Goal: Information Seeking & Learning: Learn about a topic

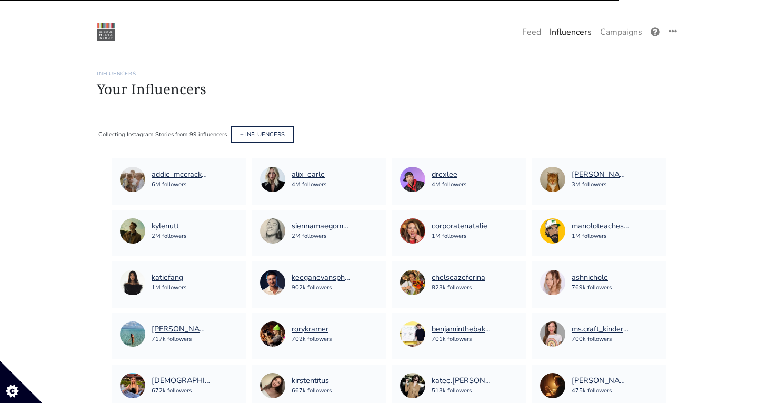
click at [527, 31] on link "Feed" at bounding box center [531, 32] width 27 height 21
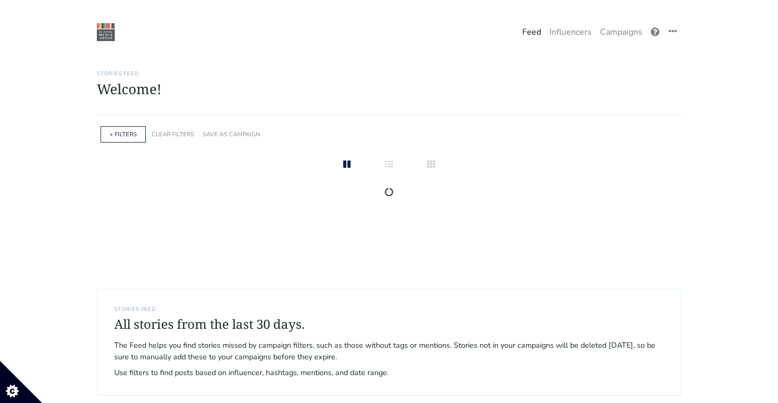
click at [127, 129] on div "+ FILTERS" at bounding box center [123, 134] width 45 height 16
click at [127, 136] on link "+ FILTERS" at bounding box center [123, 135] width 27 height 8
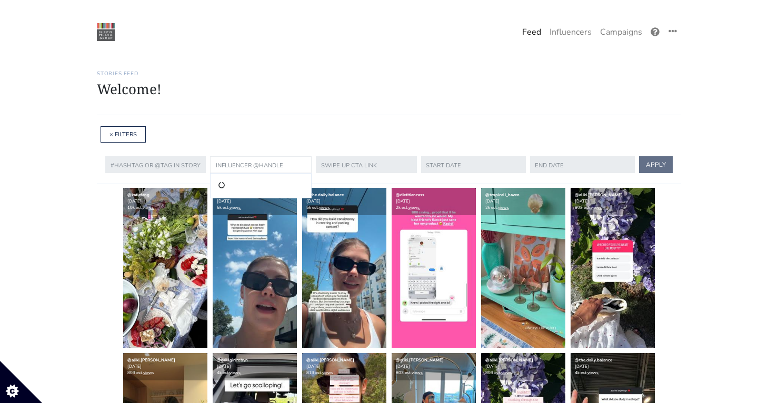
click at [252, 169] on input "text" at bounding box center [261, 164] width 102 height 17
click at [241, 188] on li "@sadieloving" at bounding box center [260, 186] width 88 height 13
type input "sadieloving"
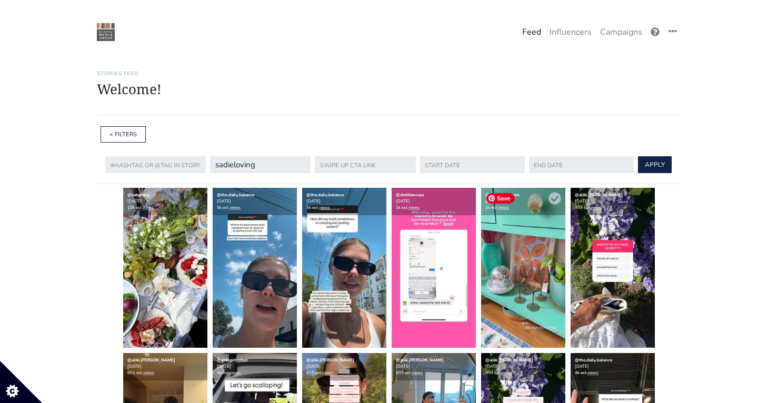
click at [524, 274] on img at bounding box center [523, 268] width 84 height 160
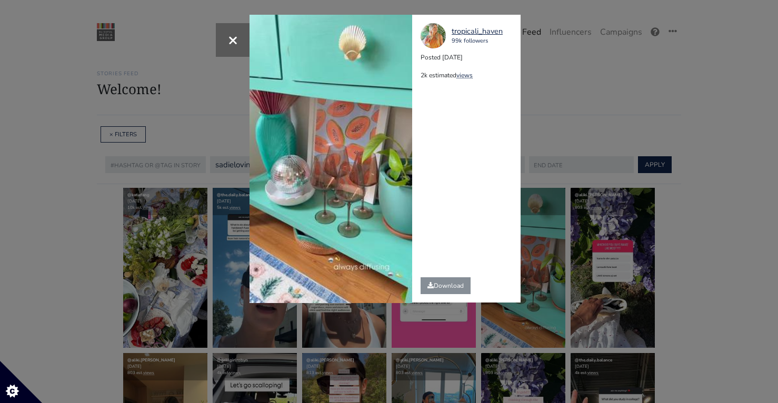
click at [656, 160] on div "× Your browser does not support HTML5 video. tropicali_haven 99k followers Post…" at bounding box center [389, 201] width 778 height 403
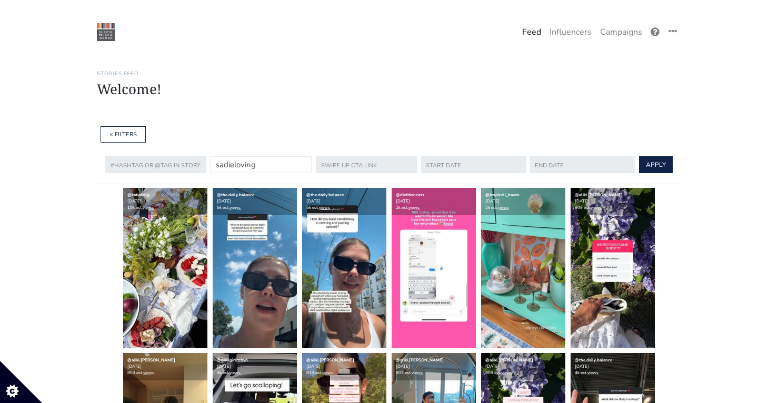
click at [263, 161] on input "sadieloving" at bounding box center [261, 164] width 102 height 17
click at [639, 156] on button "APPLY" at bounding box center [656, 164] width 34 height 17
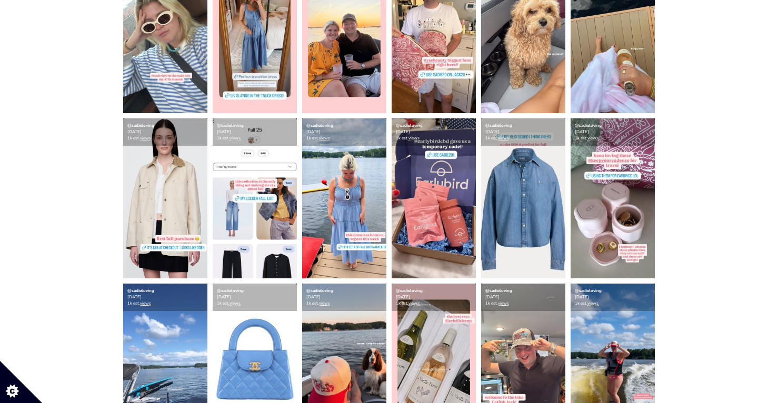
scroll to position [911, 0]
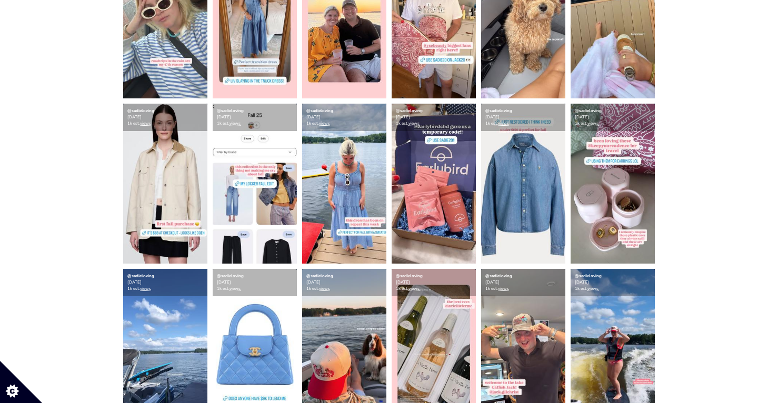
click at [639, 53] on img at bounding box center [613, 18] width 84 height 160
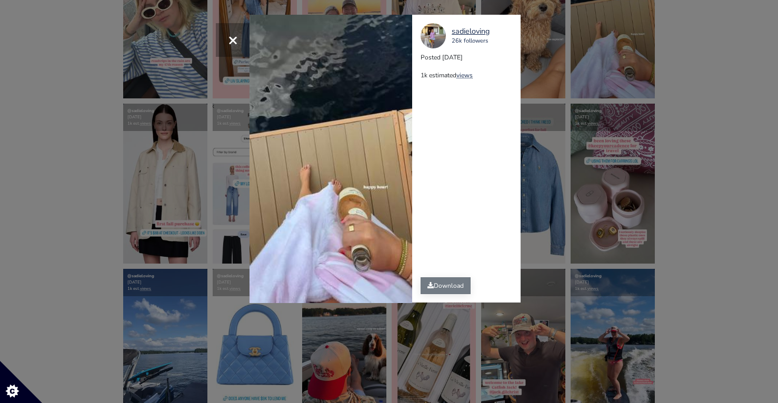
click at [449, 293] on link "Download" at bounding box center [446, 285] width 50 height 17
click at [565, 107] on div "× Your browser does not support HTML5 video. sadieloving 26k followers Posted 2…" at bounding box center [389, 201] width 778 height 403
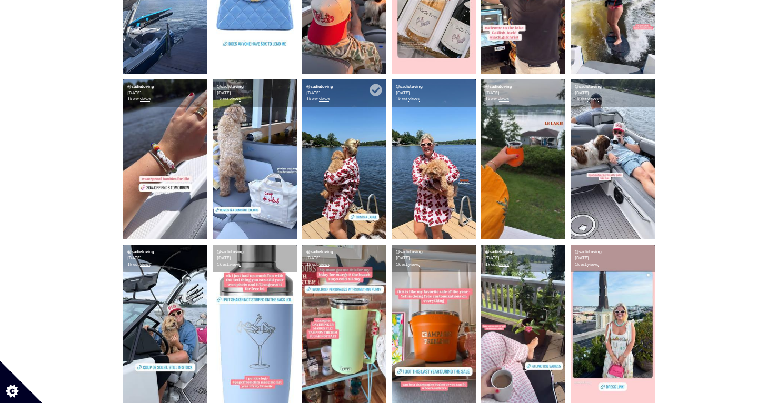
scroll to position [1264, 0]
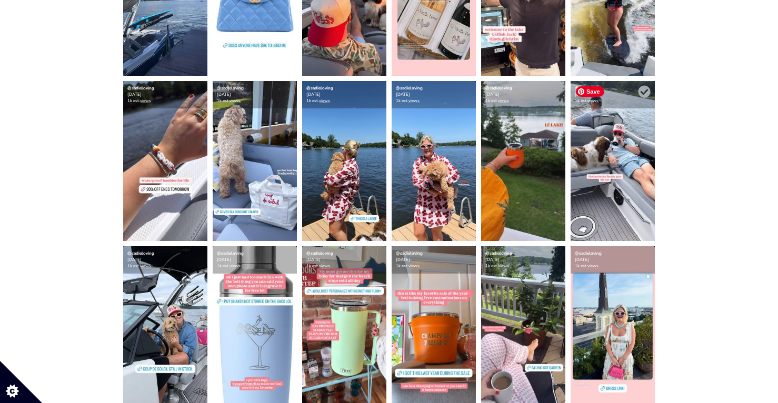
click at [635, 145] on img at bounding box center [613, 161] width 84 height 160
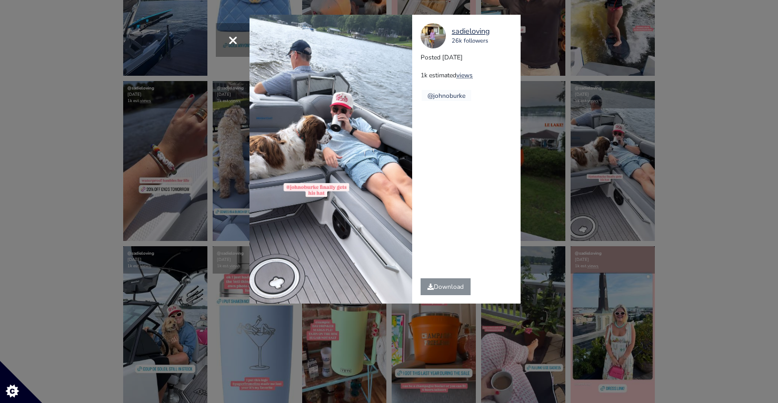
click at [692, 180] on div "× sadieloving 26k followers Posted 2025-08-08 1k estimated views @johnoburke" at bounding box center [389, 201] width 778 height 403
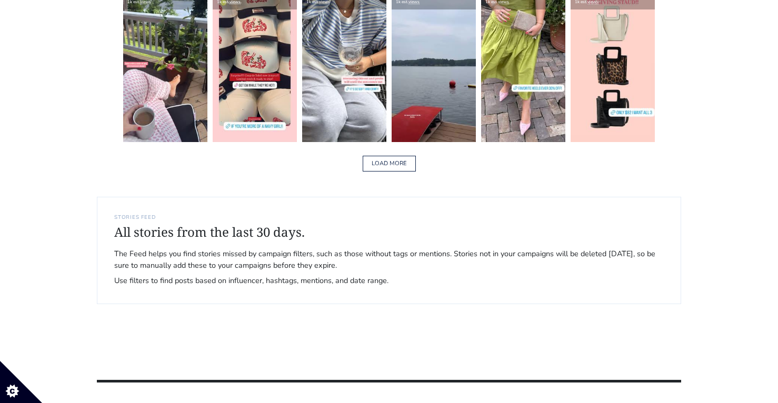
scroll to position [1693, 0]
click at [390, 168] on button "LOAD MORE" at bounding box center [389, 164] width 53 height 16
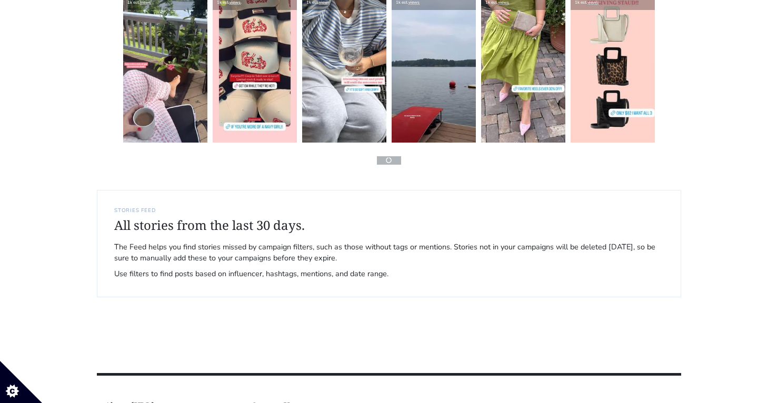
click at [372, 116] on img at bounding box center [344, 63] width 84 height 160
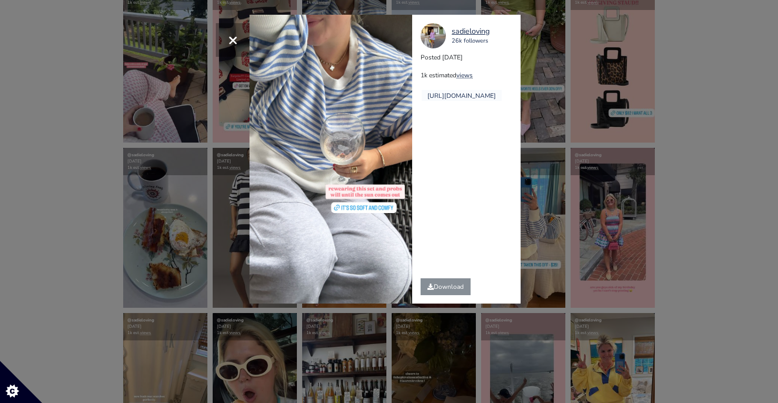
drag, startPoint x: 686, startPoint y: 106, endPoint x: 673, endPoint y: 108, distance: 12.7
click at [686, 106] on div "× sadieloving 26k followers Posted 2025-08-07 1k estimated views" at bounding box center [389, 201] width 778 height 403
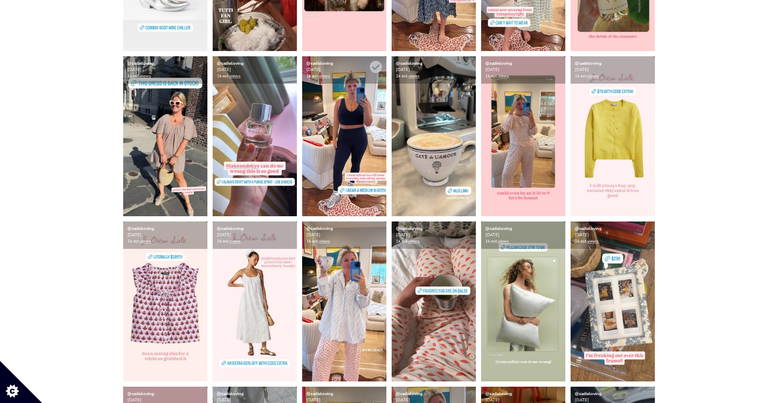
scroll to position [304, 0]
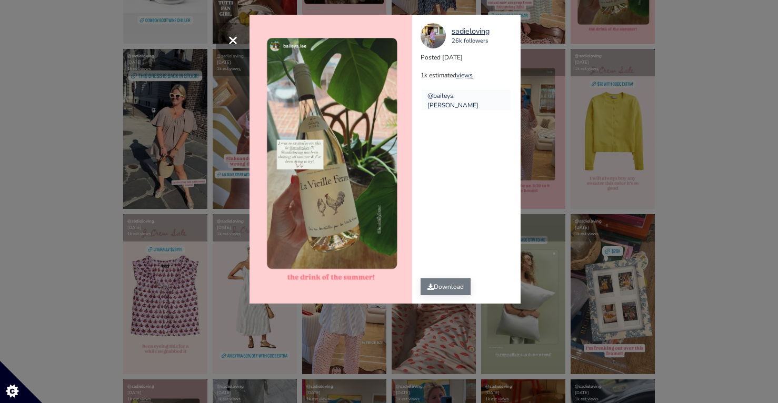
click at [445, 282] on link "Download" at bounding box center [446, 287] width 50 height 17
click at [122, 43] on div "× sadieloving 26k followers Posted 2025-08-13 1k estimated views @baileys.lee" at bounding box center [389, 201] width 778 height 403
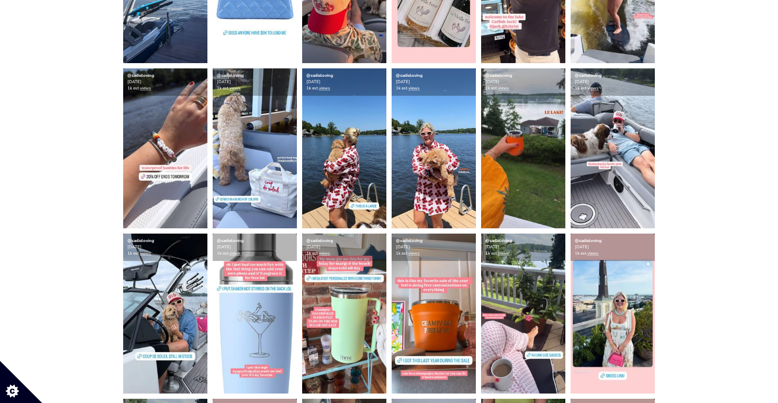
scroll to position [1277, 0]
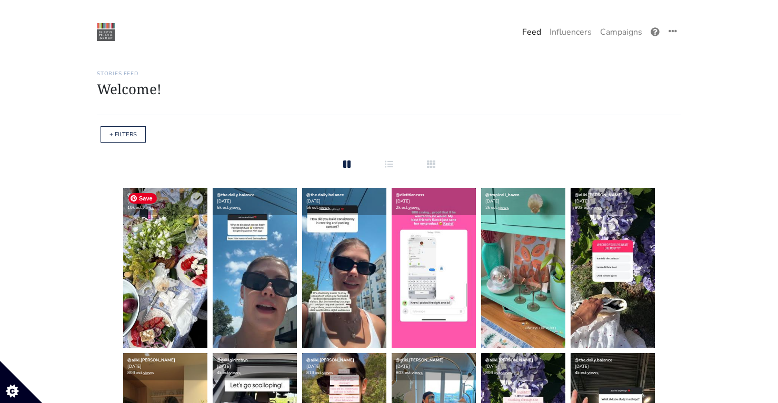
click at [167, 254] on img at bounding box center [165, 268] width 84 height 160
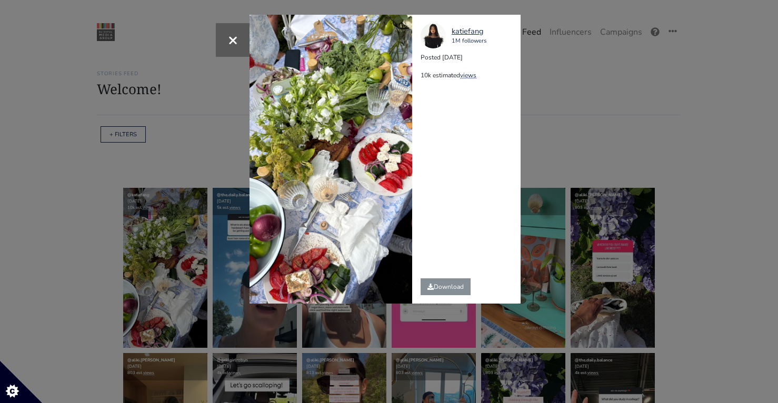
drag, startPoint x: 628, startPoint y: 169, endPoint x: 645, endPoint y: 59, distance: 110.9
click at [645, 59] on div "× katiefang 1M followers Posted 2025-08-14 10k estimated views" at bounding box center [389, 201] width 778 height 403
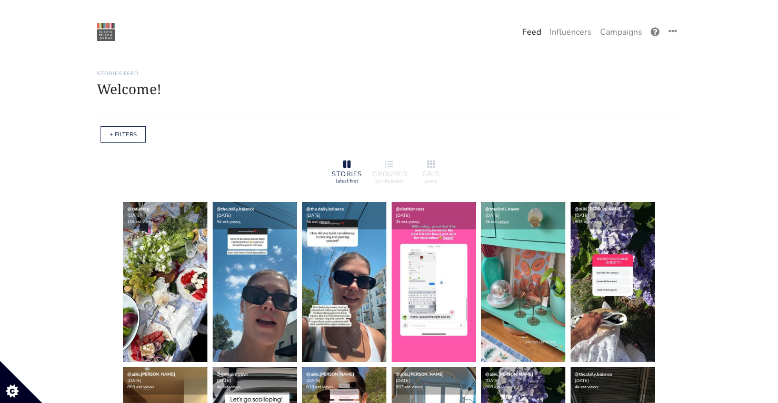
click at [141, 132] on div "+ FILTERS" at bounding box center [123, 134] width 45 height 16
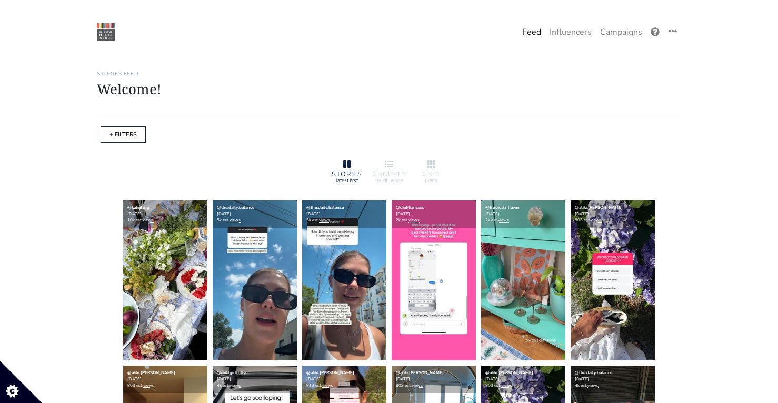
click at [127, 138] on link "+ FILTERS" at bounding box center [123, 135] width 27 height 8
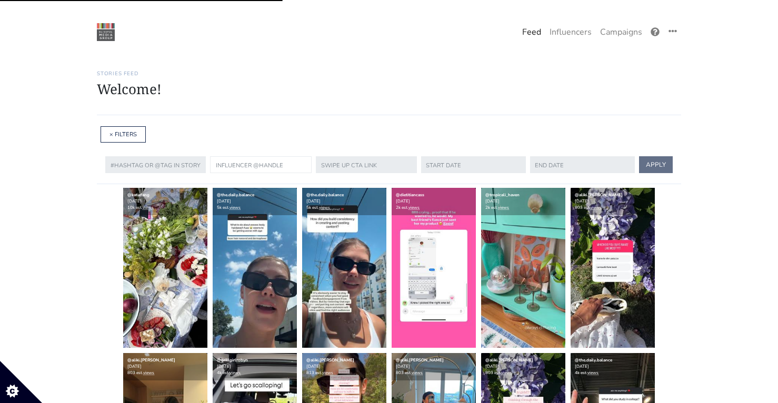
click at [246, 166] on input "text" at bounding box center [261, 164] width 102 height 17
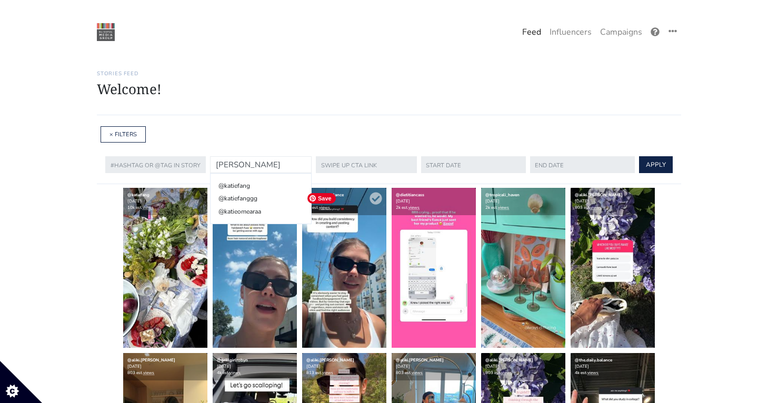
type input "katie"
click at [366, 260] on img at bounding box center [344, 268] width 84 height 160
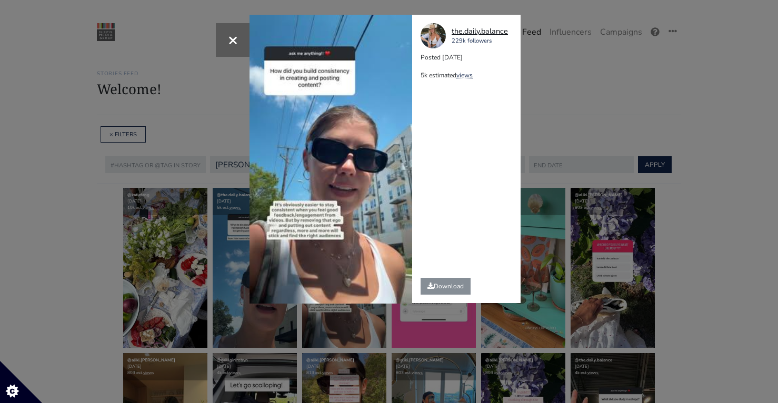
click at [465, 30] on div "the.daily.balance" at bounding box center [480, 32] width 56 height 12
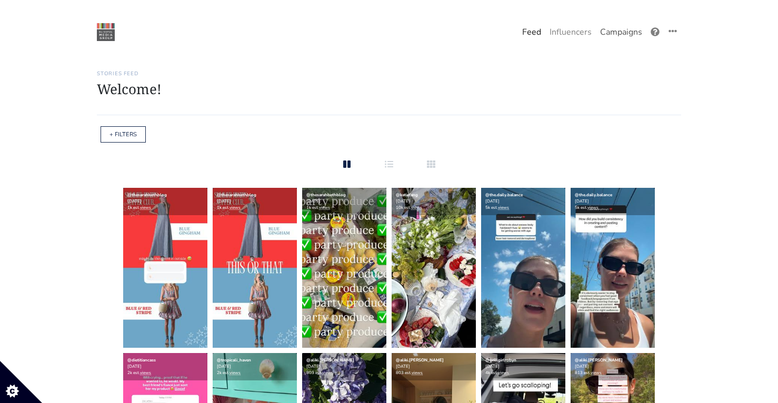
click at [612, 33] on link "Campaigns" at bounding box center [621, 32] width 51 height 21
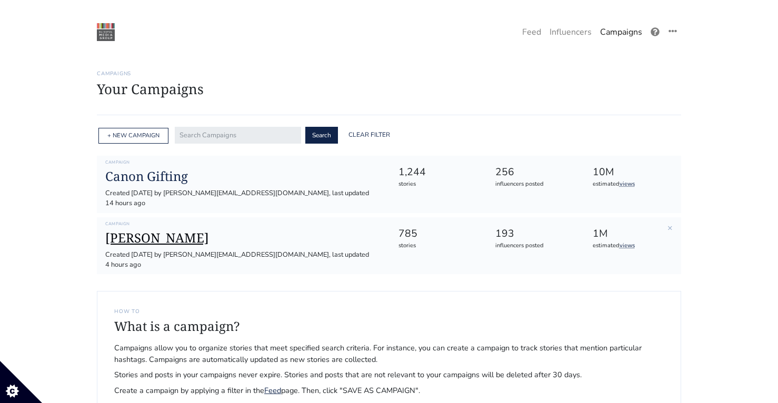
click at [107, 231] on h1 "[PERSON_NAME]" at bounding box center [243, 238] width 276 height 15
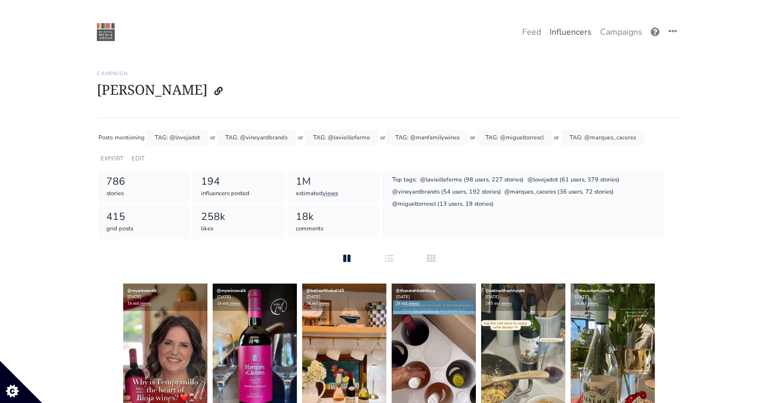
click at [564, 35] on link "Influencers" at bounding box center [570, 32] width 51 height 21
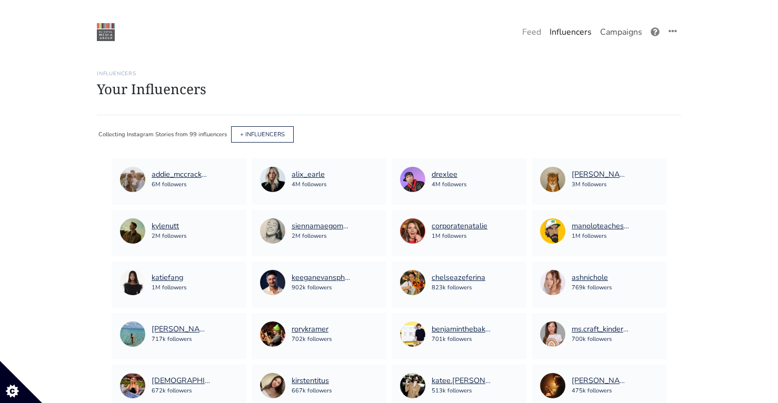
click at [631, 35] on link "Campaigns" at bounding box center [621, 32] width 51 height 21
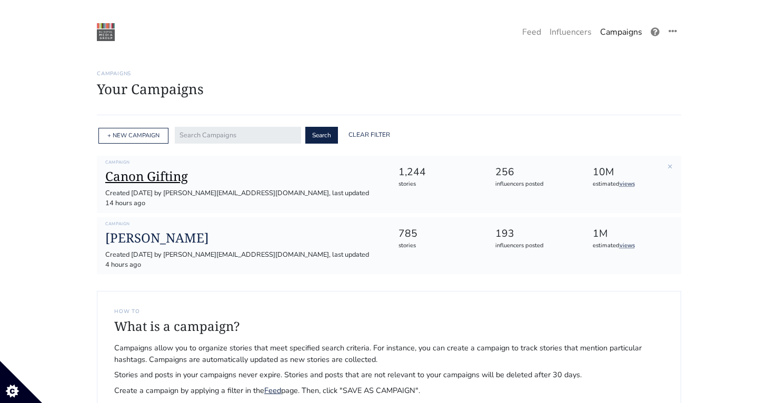
click at [168, 170] on h1 "Canon Gifting" at bounding box center [243, 176] width 276 height 15
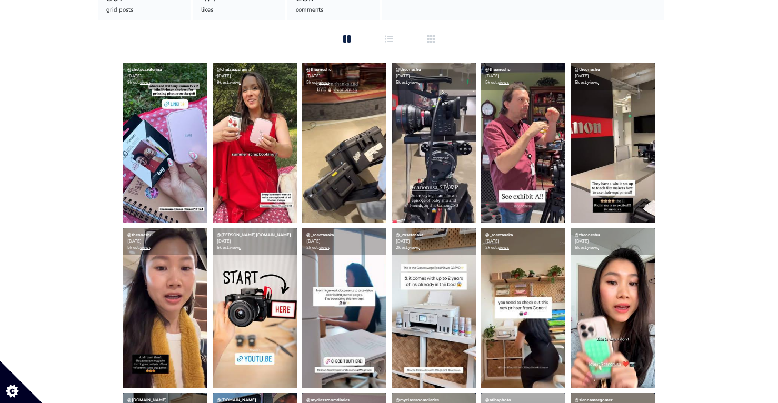
scroll to position [187, 0]
